Goal: Task Accomplishment & Management: Manage account settings

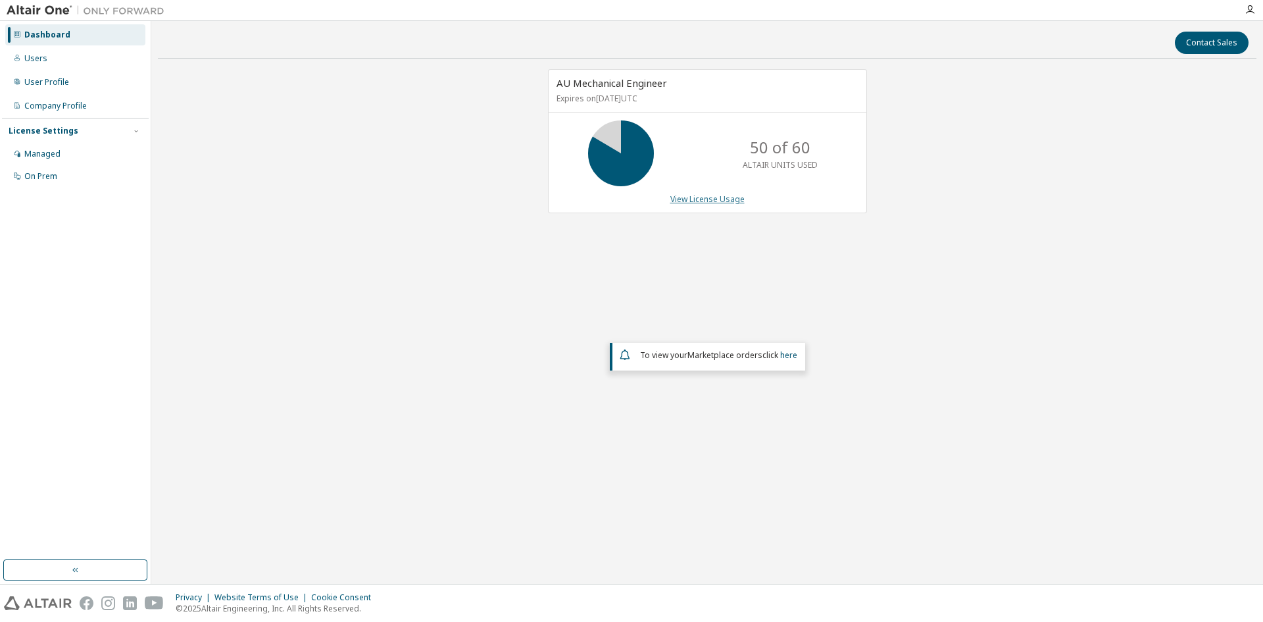
click at [707, 197] on link "View License Usage" at bounding box center [707, 198] width 74 height 11
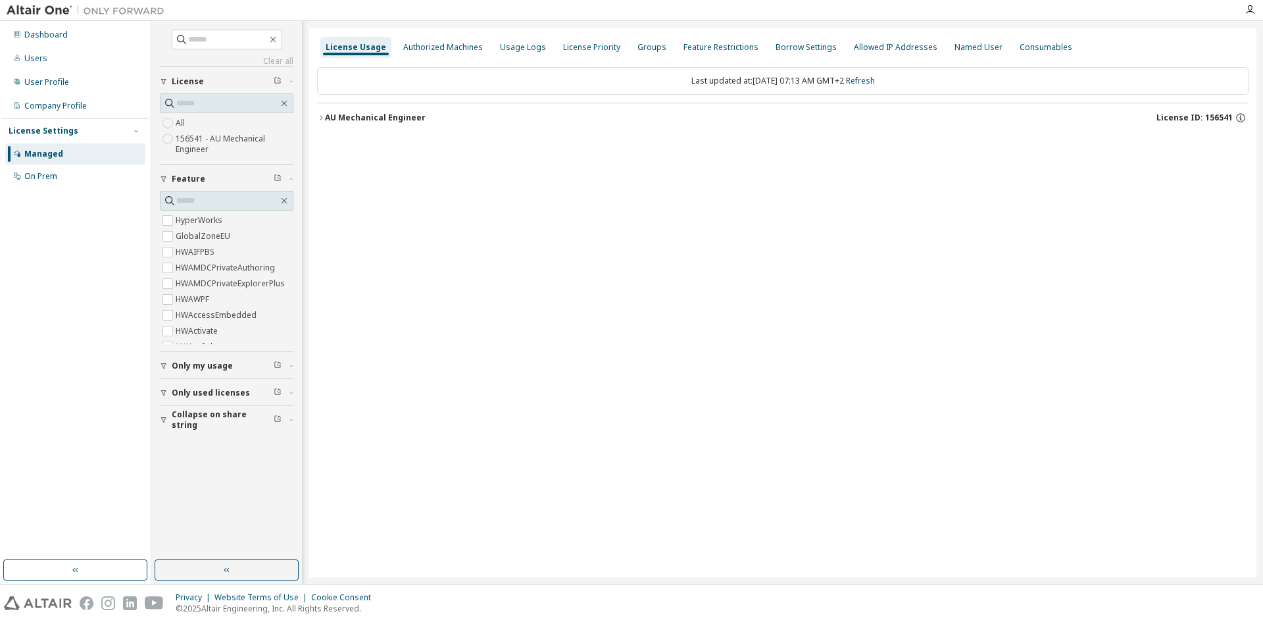
click at [326, 116] on div "AU Mechanical Engineer" at bounding box center [375, 118] width 101 height 11
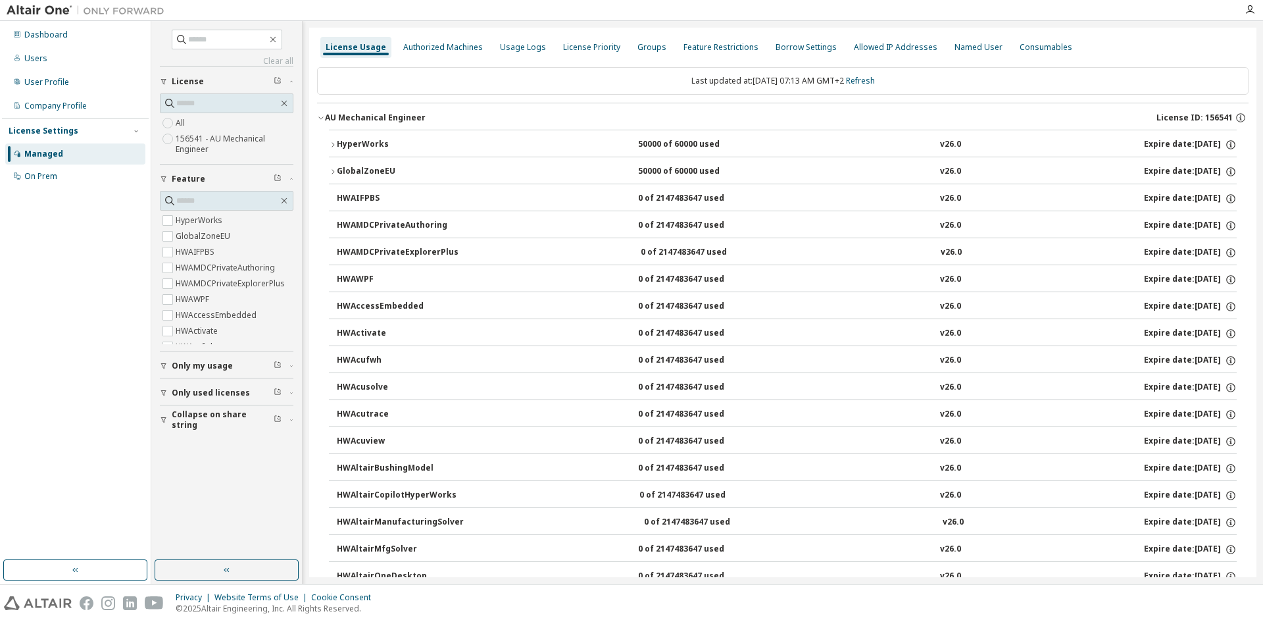
click at [333, 148] on icon "button" at bounding box center [333, 145] width 8 height 8
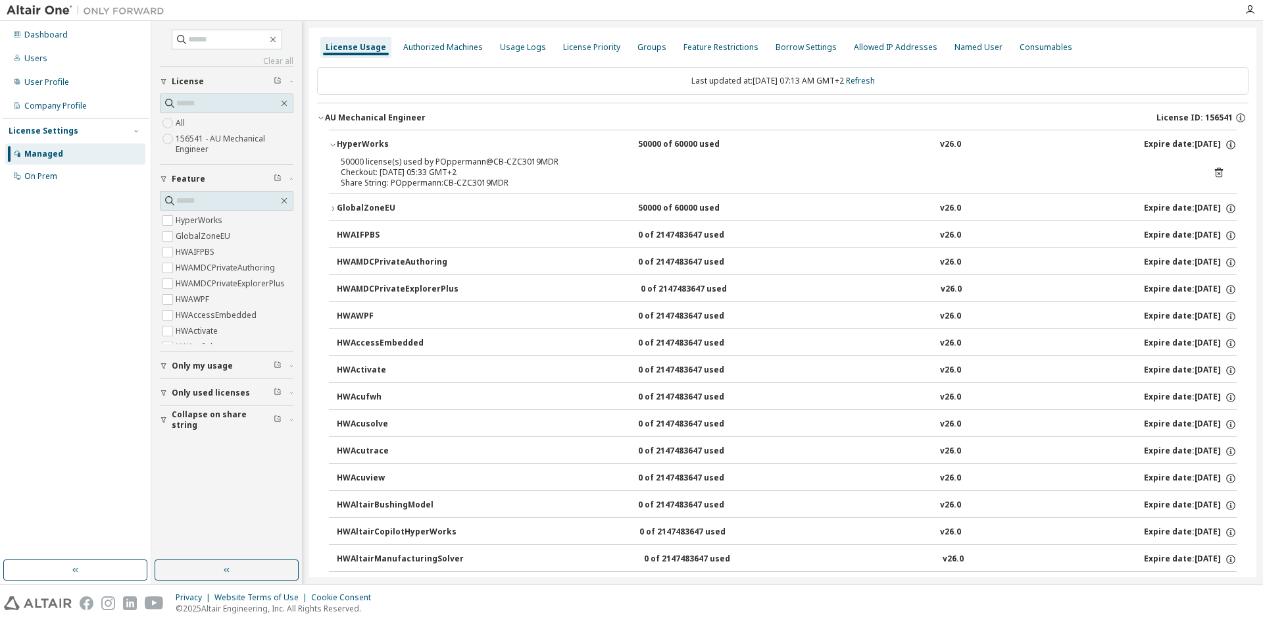
click at [334, 205] on icon "button" at bounding box center [333, 209] width 8 height 8
